Goal: Check status: Check status

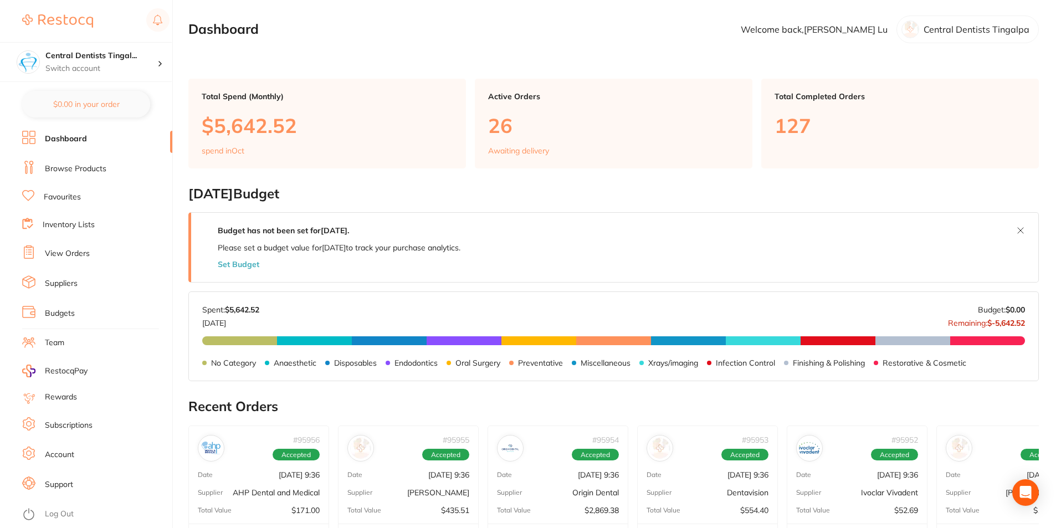
click at [65, 254] on link "View Orders" at bounding box center [67, 253] width 45 height 11
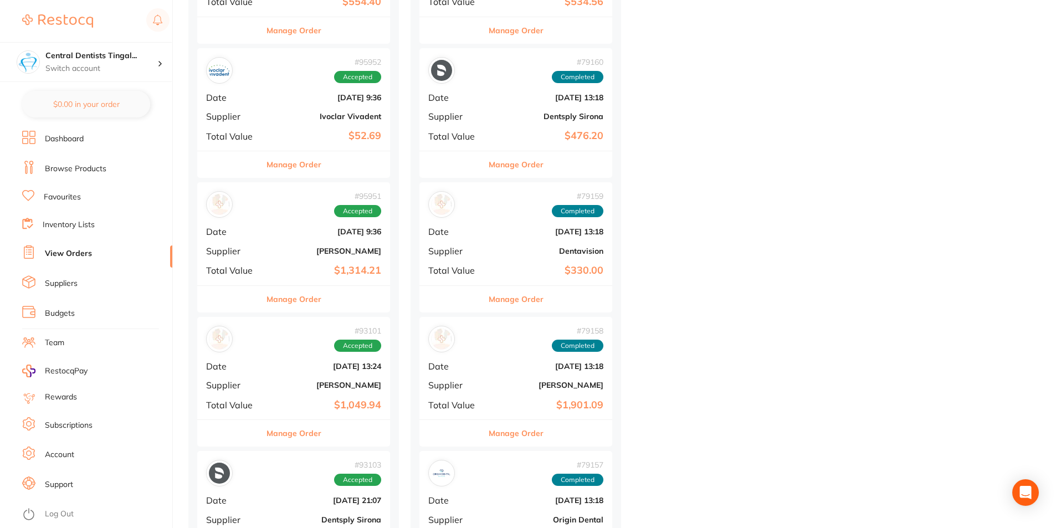
scroll to position [610, 0]
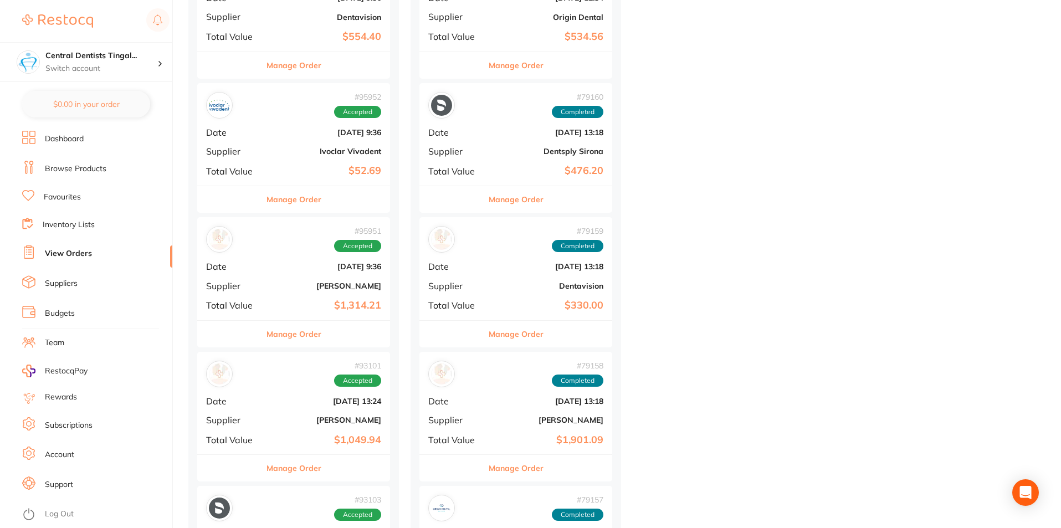
click at [263, 165] on div "# 95952 Accepted Date [DATE] 9:36 Supplier Ivoclar Vivadent Total Value $52.69" at bounding box center [293, 134] width 193 height 103
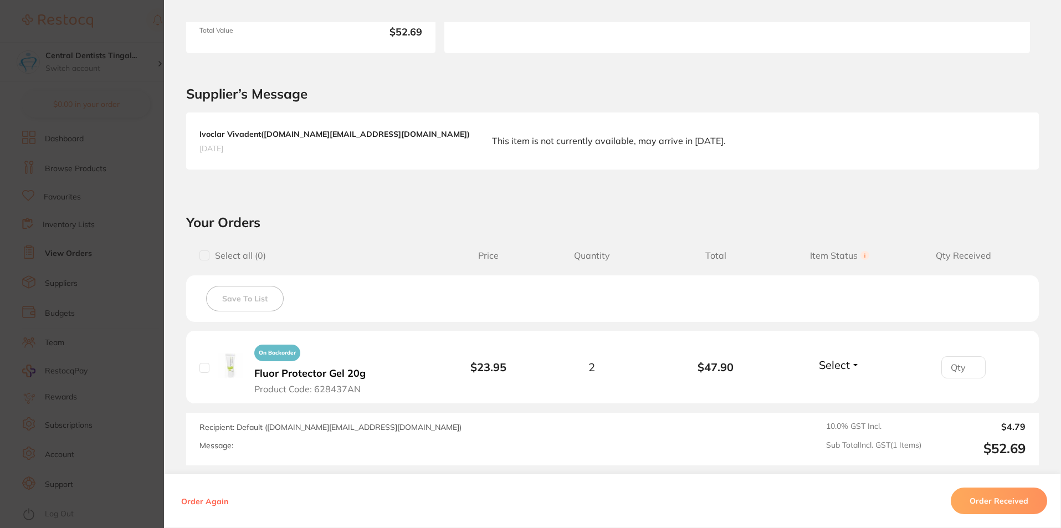
scroll to position [222, 0]
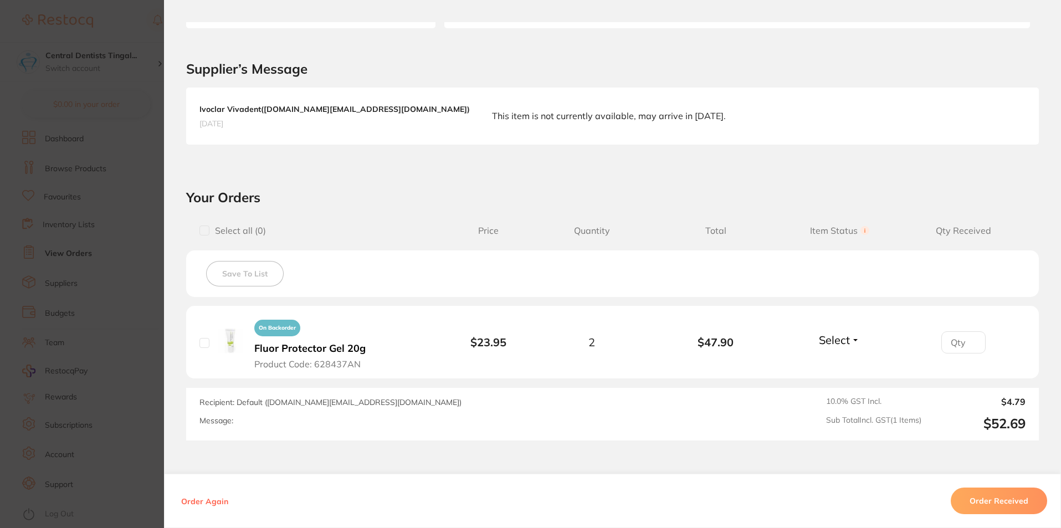
click at [89, 331] on section "Order ID: Restocq- 95952 Order Information Accepted Order Order Date [DATE] 9:3…" at bounding box center [530, 264] width 1061 height 528
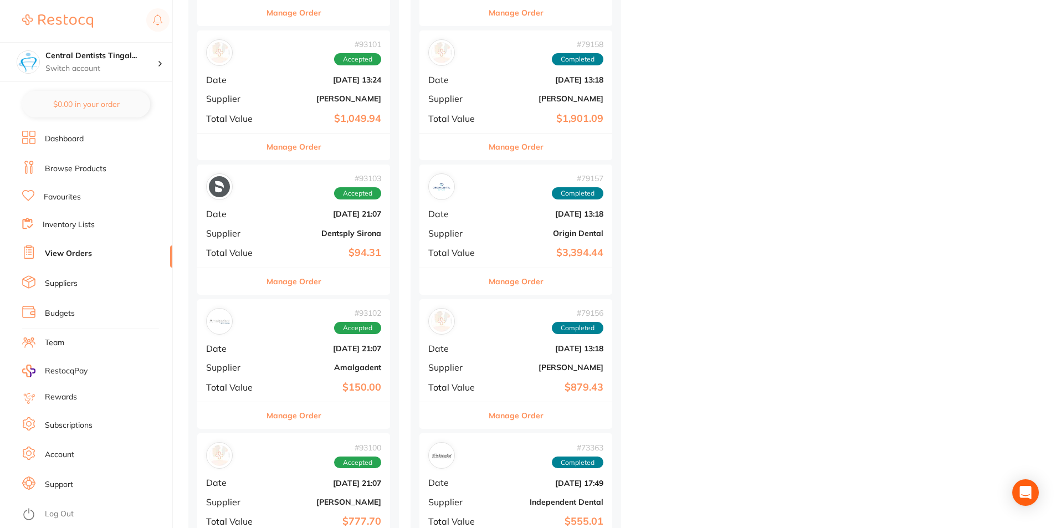
scroll to position [942, 0]
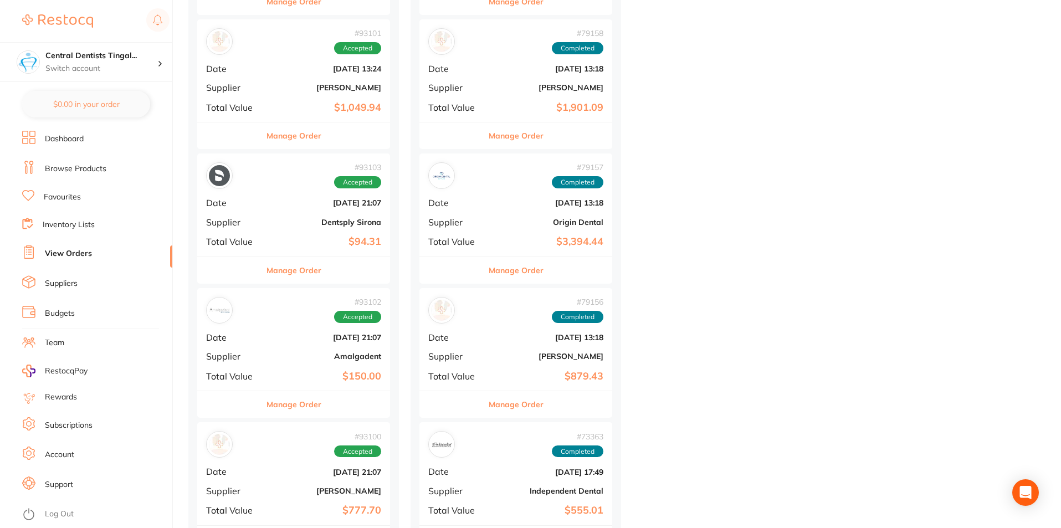
click at [282, 226] on b "Dentsply Sirona" at bounding box center [325, 222] width 111 height 9
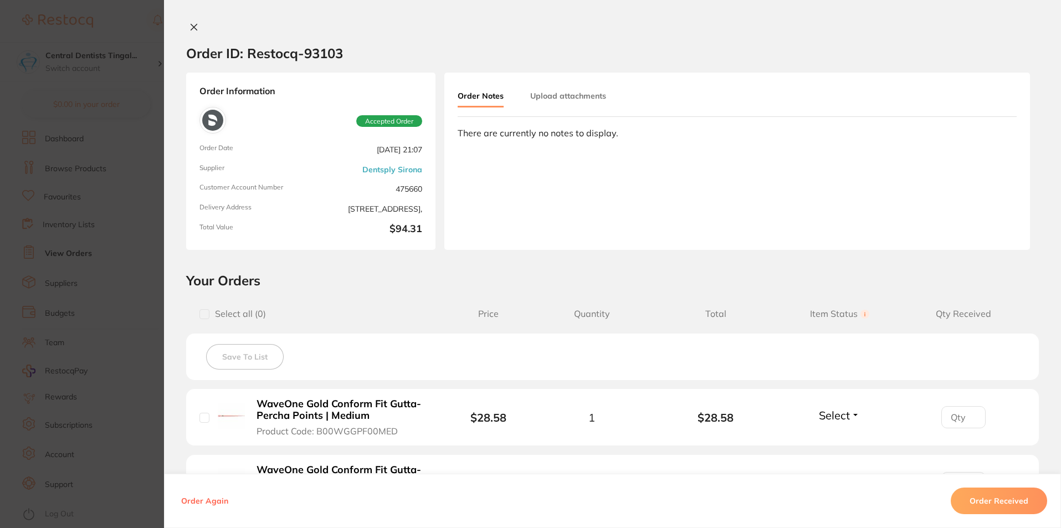
click at [193, 24] on icon at bounding box center [194, 27] width 6 height 6
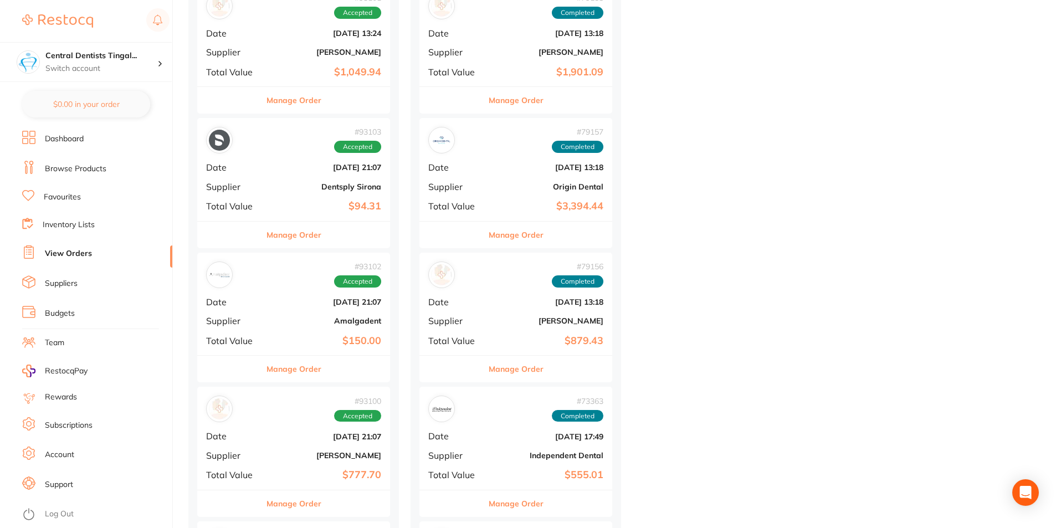
scroll to position [998, 0]
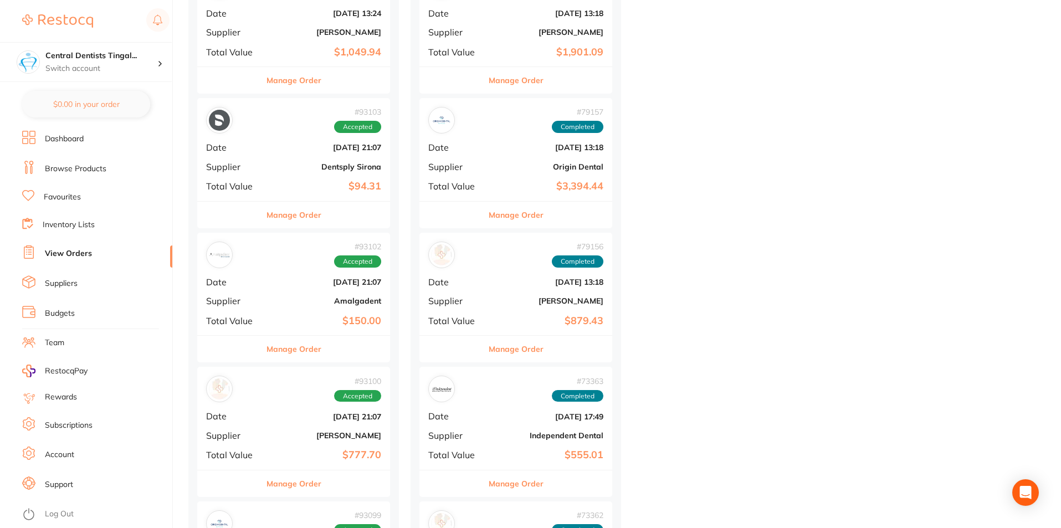
click at [295, 175] on div "# 93103 Accepted Date [DATE] 21:07 Supplier Dentsply Sirona Total Value $94.31" at bounding box center [293, 149] width 193 height 103
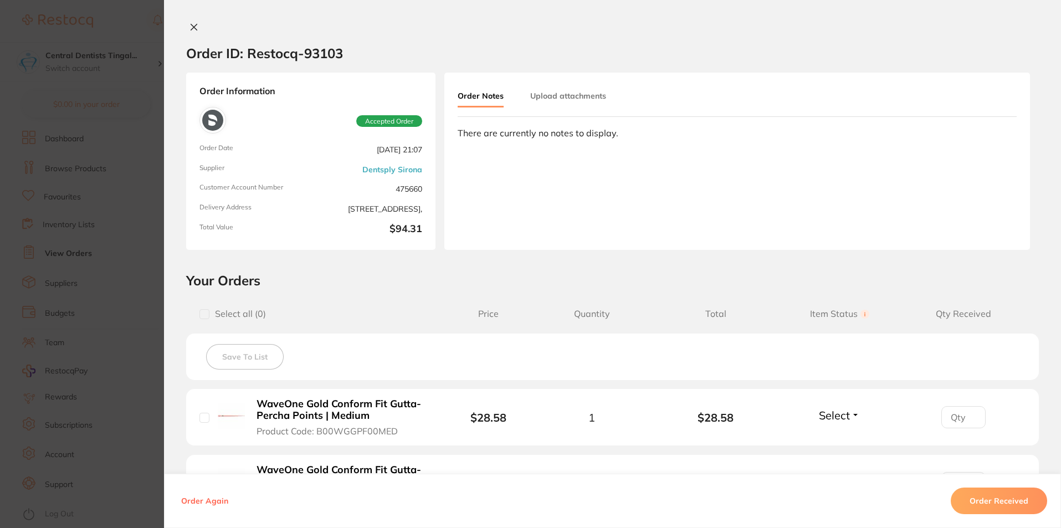
click at [196, 33] on button at bounding box center [194, 28] width 16 height 12
